Goal: Task Accomplishment & Management: Use online tool/utility

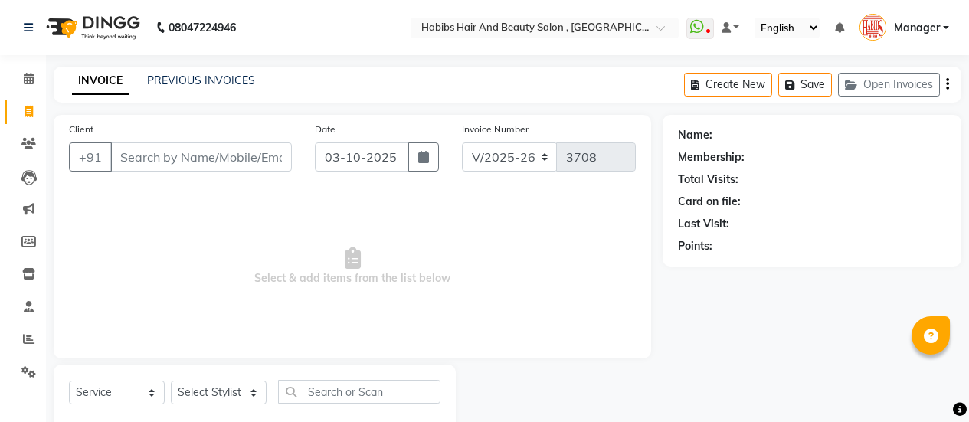
select select "5651"
select select "service"
select select "5651"
select select "service"
